Goal: Share content

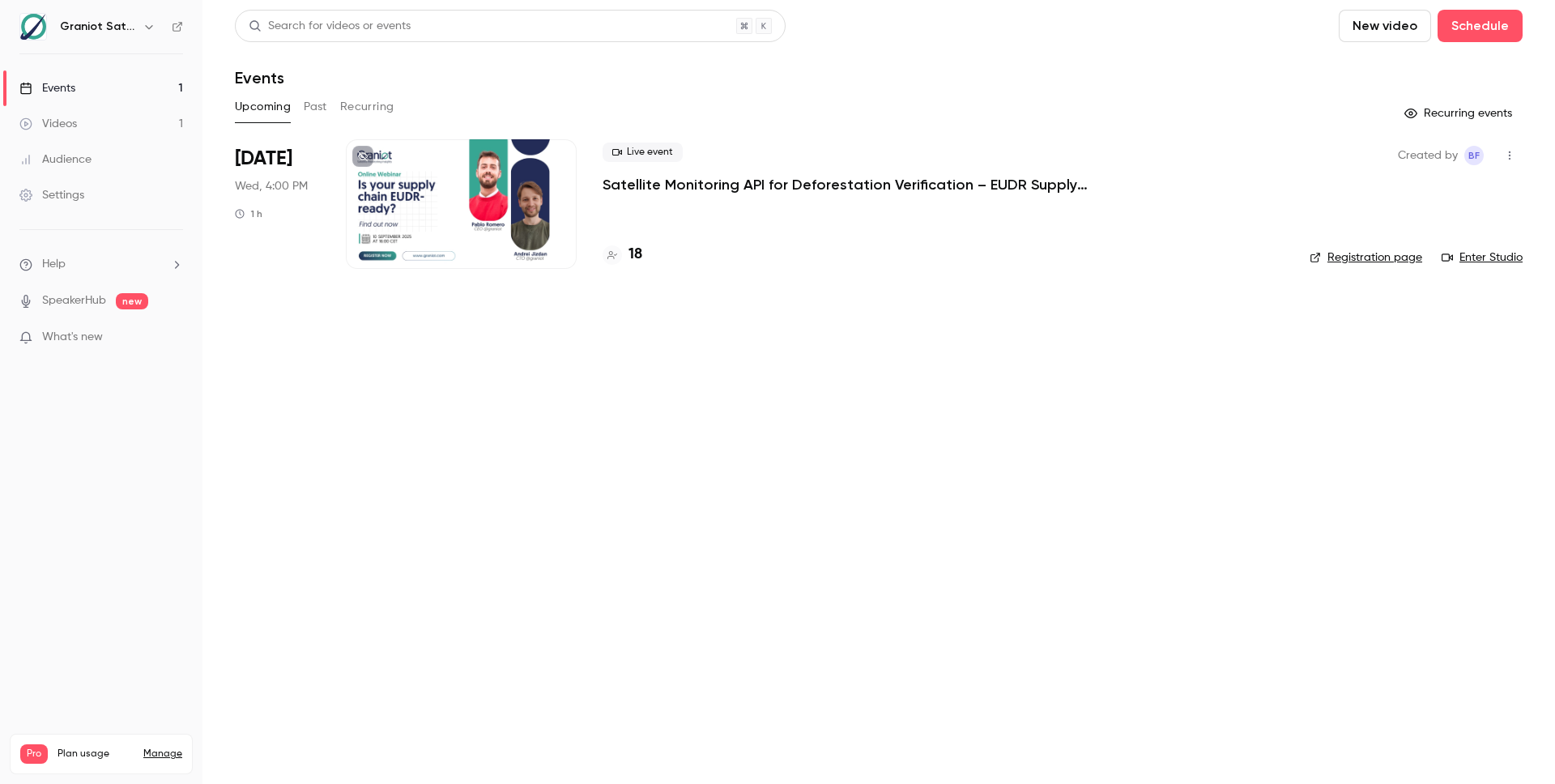
click at [636, 251] on h4 "18" at bounding box center [636, 254] width 14 height 22
click at [129, 126] on link "Videos 1" at bounding box center [101, 124] width 203 height 36
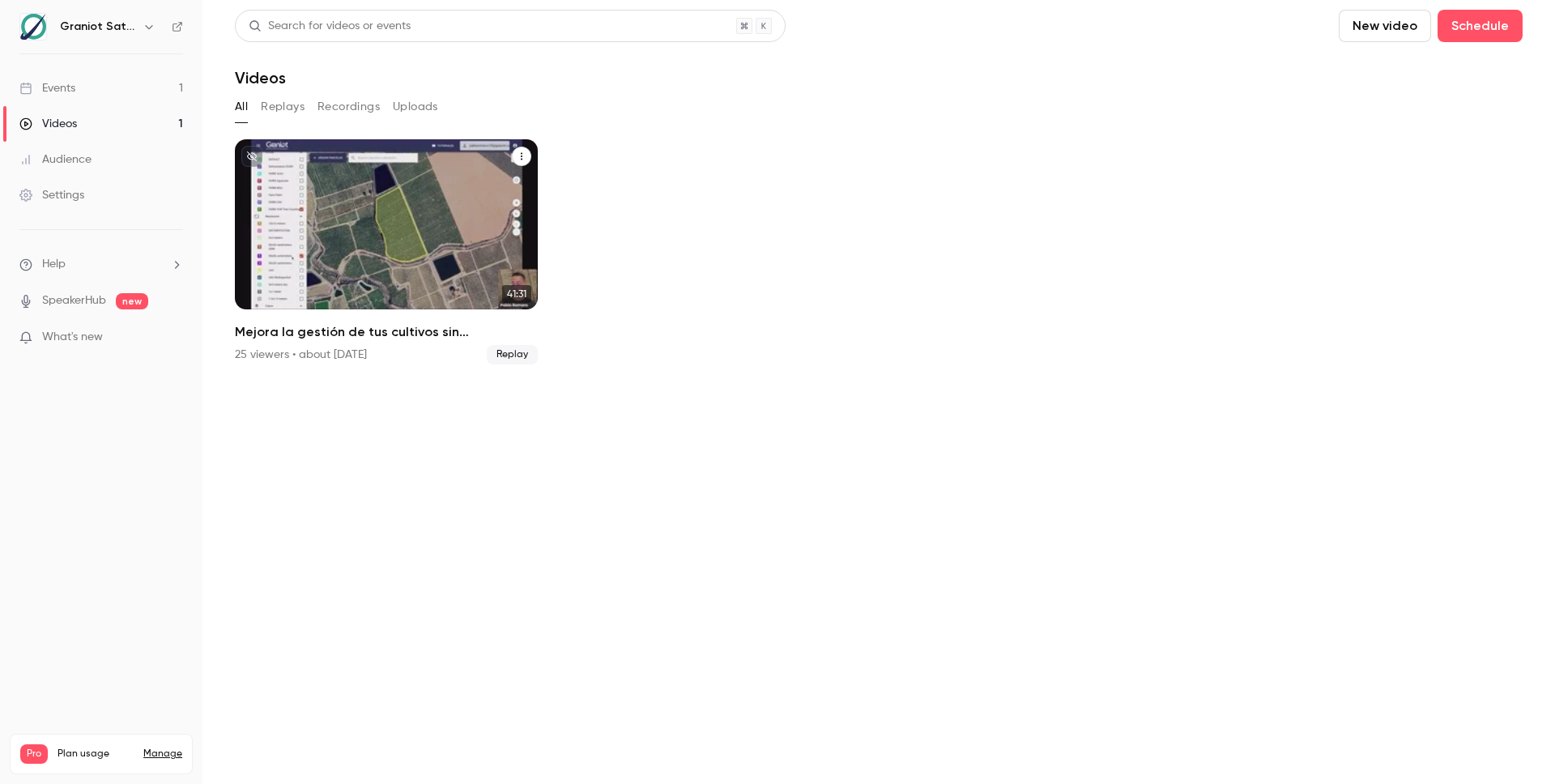
click at [525, 158] on button "Mejora la gestión de tus cultivos sin complicarte | Webinar Graniot" at bounding box center [522, 156] width 19 height 19
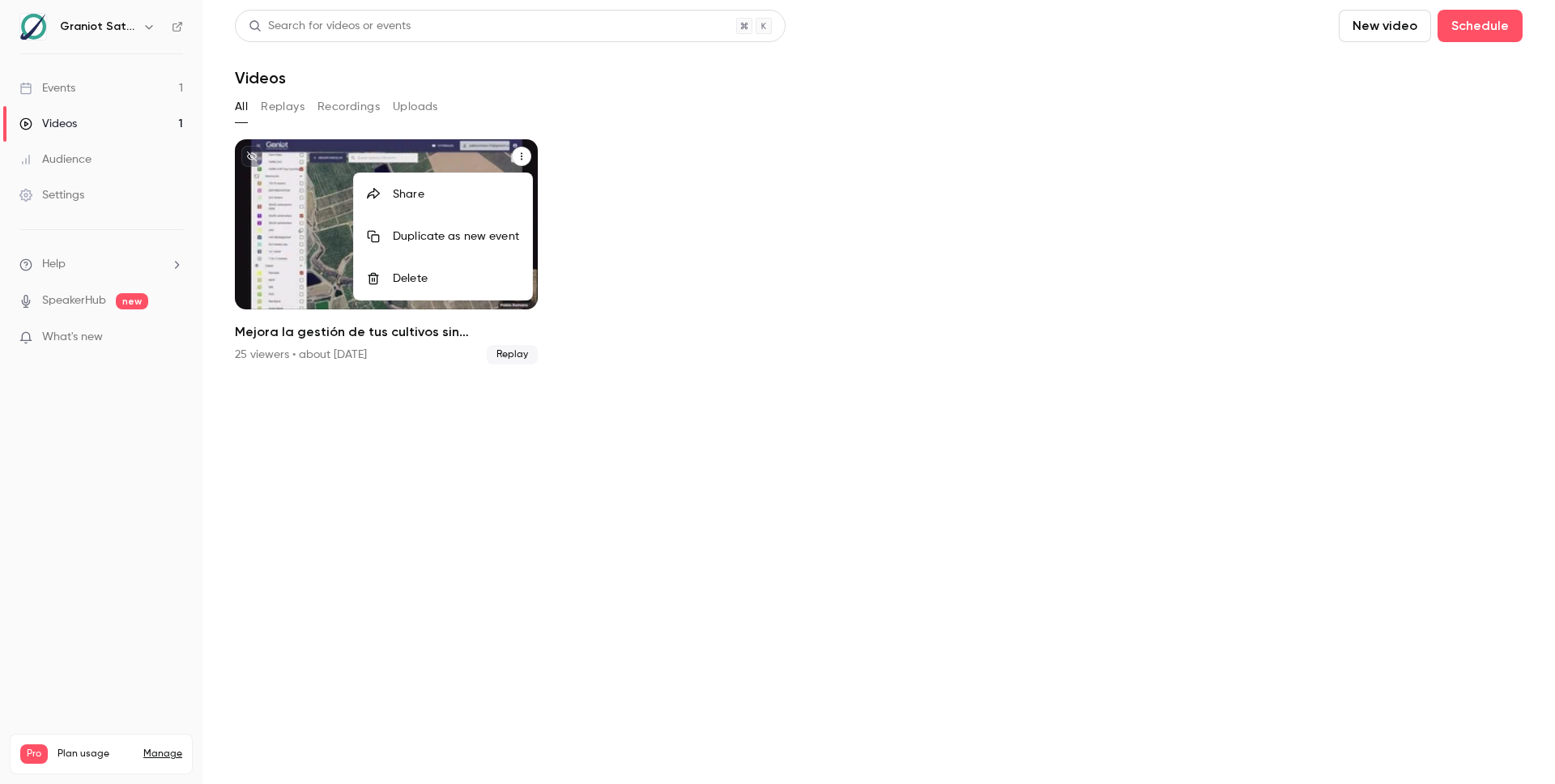
click at [438, 191] on div "Share" at bounding box center [456, 194] width 127 height 16
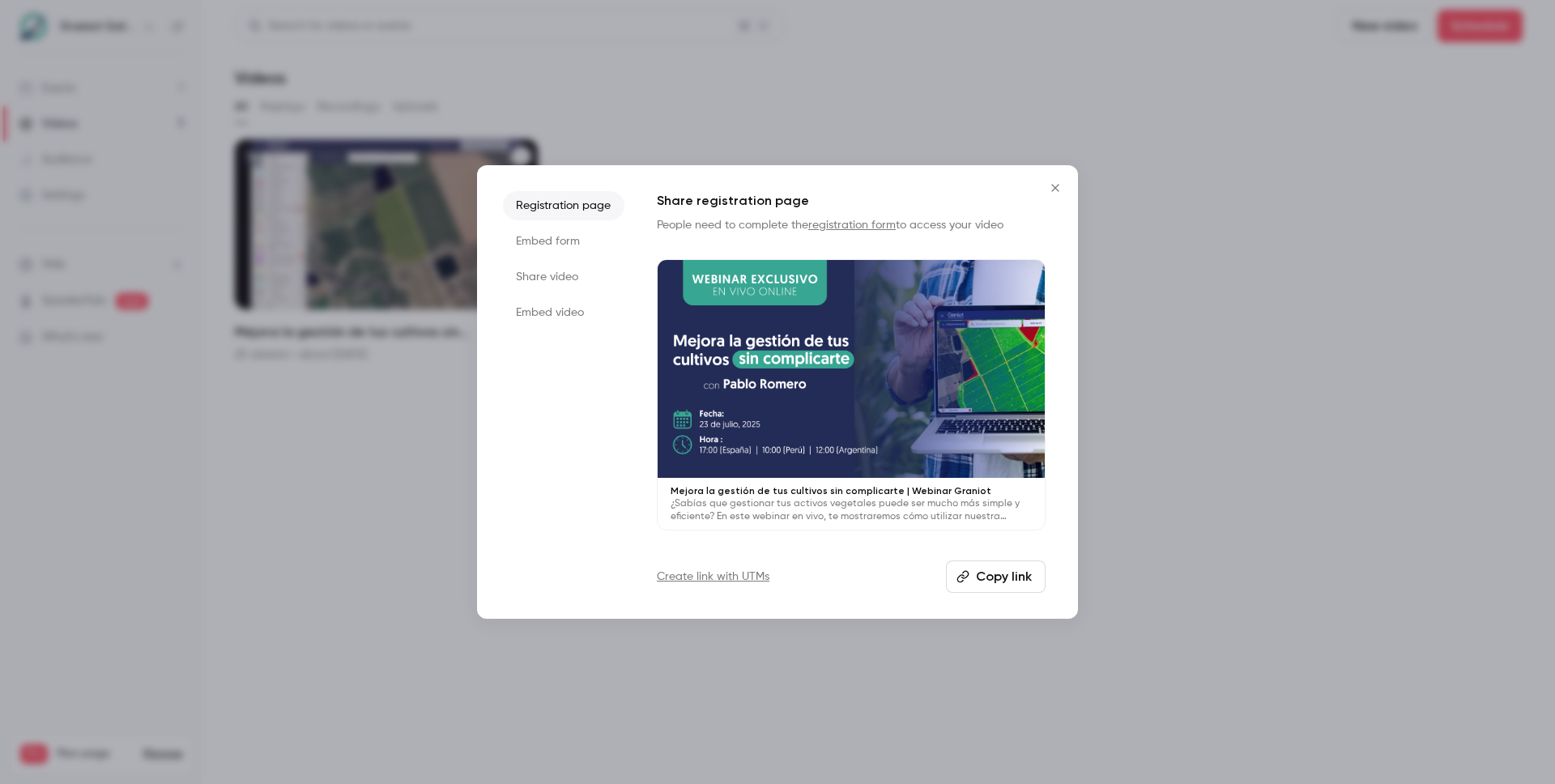
click at [1008, 575] on button "Copy link" at bounding box center [996, 576] width 99 height 33
click at [1057, 188] on icon "Close" at bounding box center [1056, 187] width 19 height 13
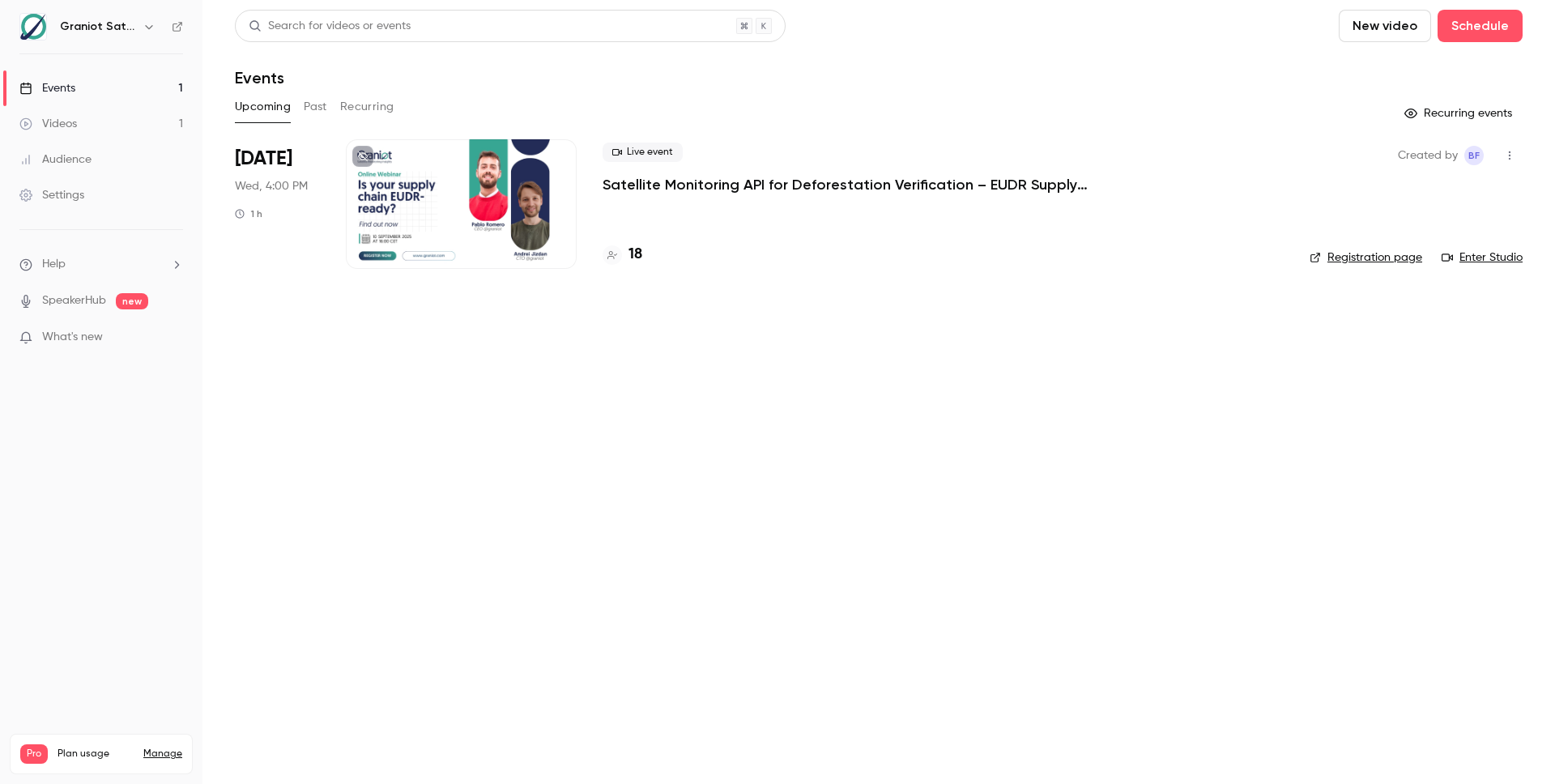
click at [652, 303] on main "Search for videos or events New video Schedule Events Upcoming Past Recurring R…" at bounding box center [879, 392] width 1353 height 784
